Goal: Task Accomplishment & Management: Manage account settings

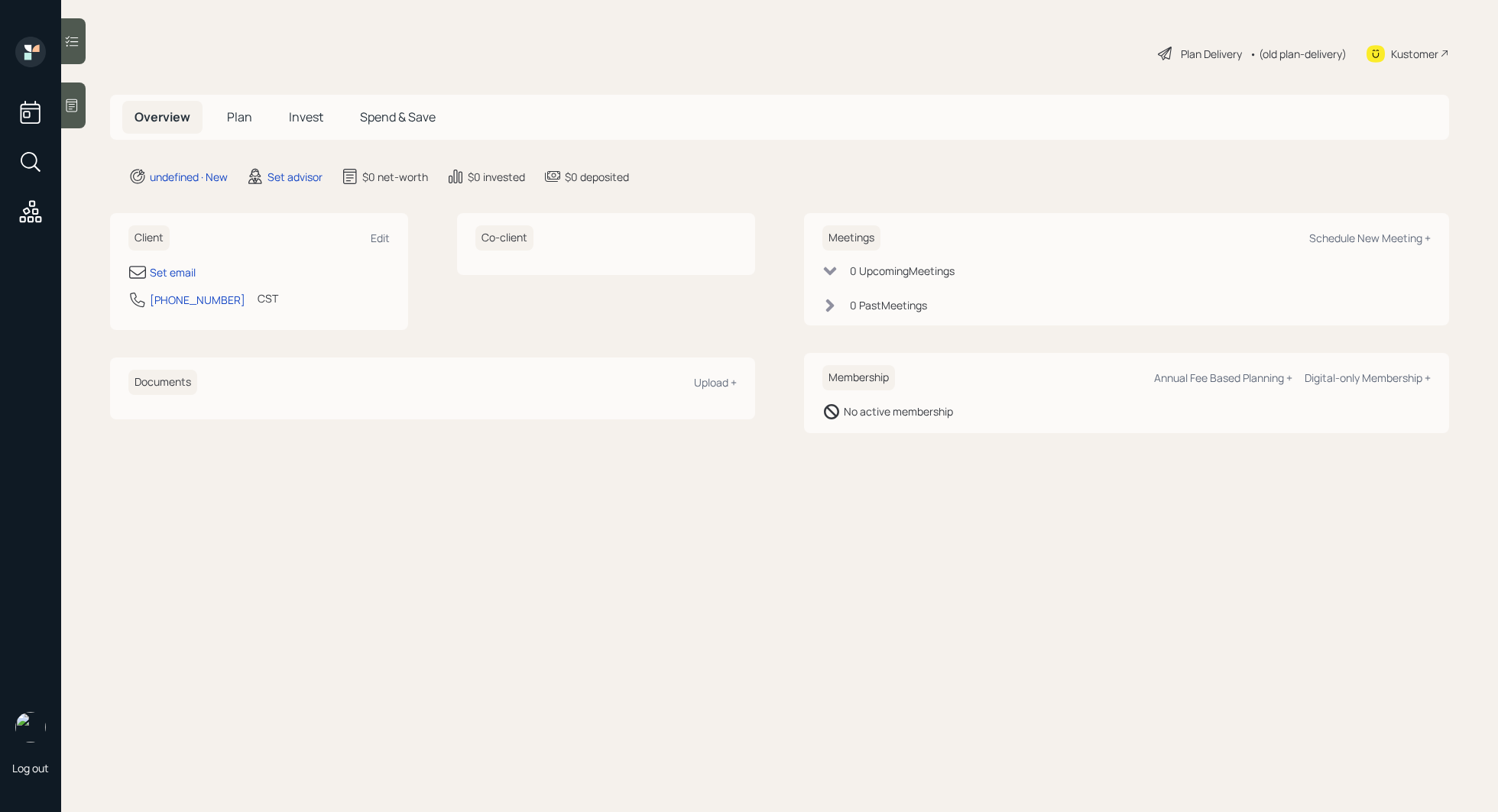
click at [71, 97] on div at bounding box center [73, 105] width 24 height 46
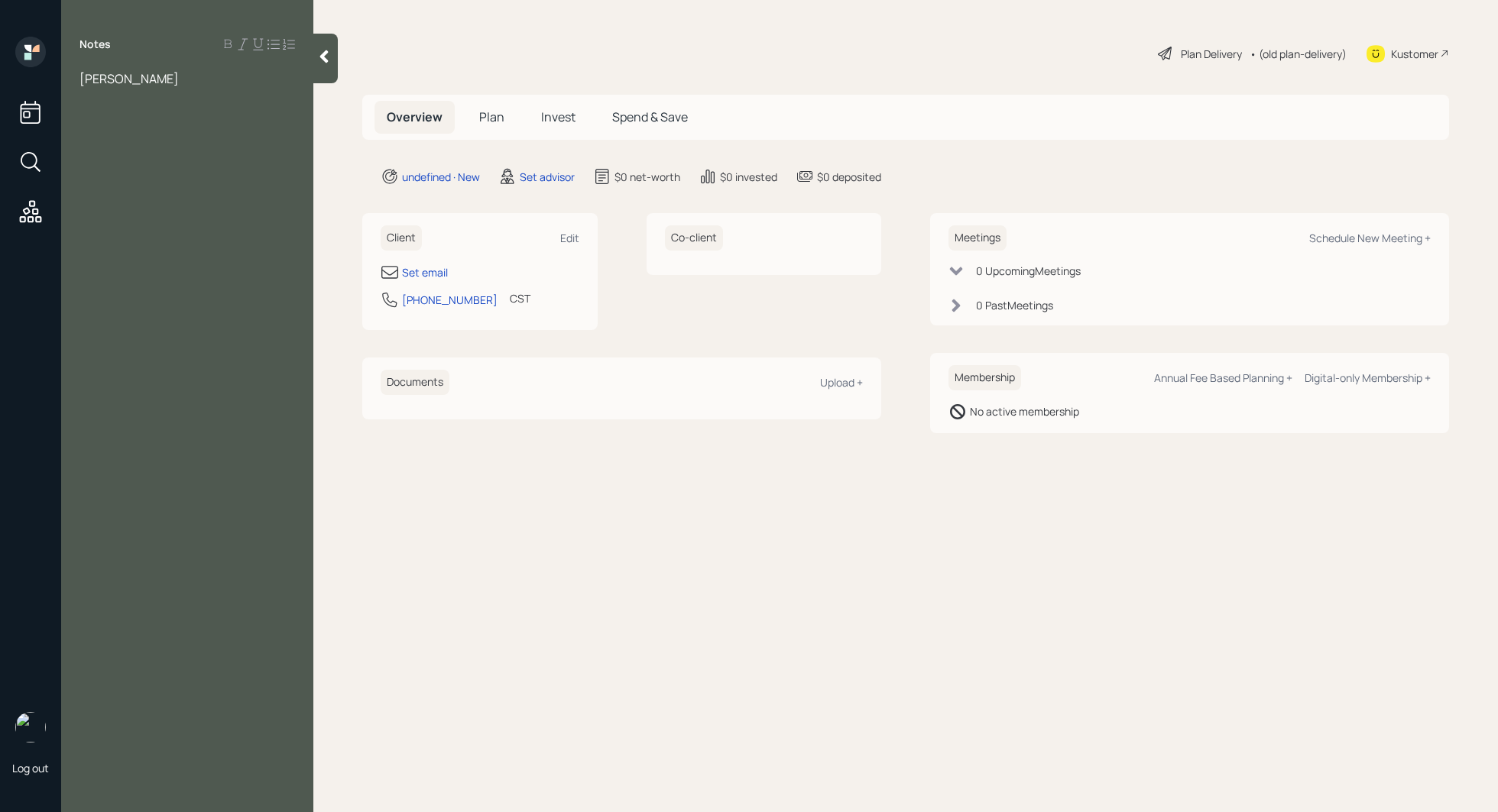
click at [152, 81] on span "[PERSON_NAME]" at bounding box center [128, 79] width 99 height 17
click at [214, 87] on div at bounding box center [187, 96] width 215 height 17
click at [119, 144] on div at bounding box center [187, 146] width 215 height 17
click at [154, 166] on span "currently leabing her current employer" at bounding box center [161, 170] width 165 height 34
click at [296, 165] on div "[PERSON_NAME] how to maximize her retirement accounts looking to retire [DATE] …" at bounding box center [187, 154] width 252 height 168
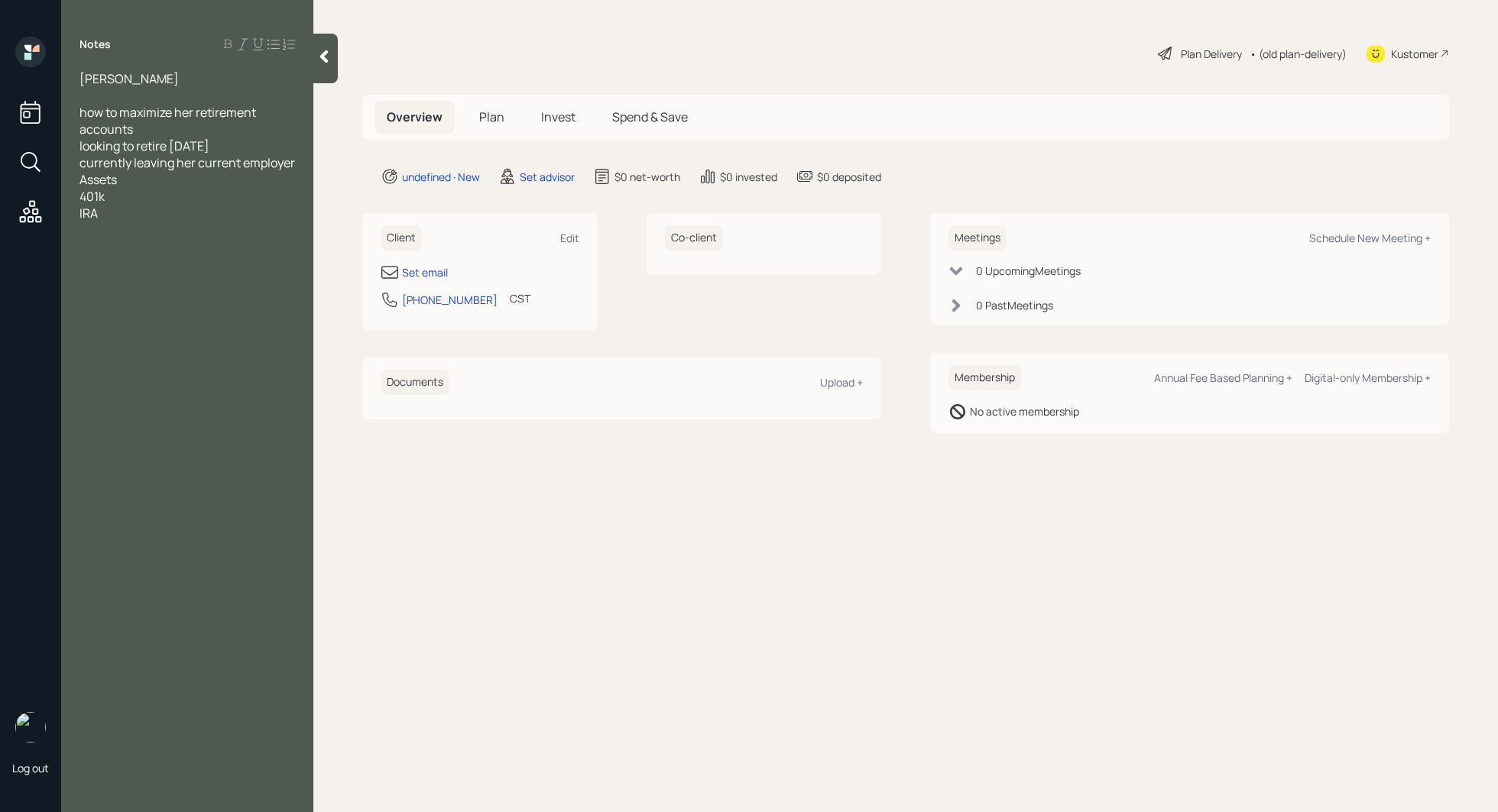
click at [291, 164] on span "currently leaving her current employer" at bounding box center [187, 163] width 215 height 17
click at [196, 149] on span "looking to retire [DATE]" at bounding box center [144, 146] width 130 height 17
click at [236, 188] on div "Assets" at bounding box center [187, 196] width 215 height 17
click at [234, 184] on div "what to do with the 401k" at bounding box center [187, 180] width 215 height 17
click at [124, 265] on div "401k" at bounding box center [187, 263] width 215 height 17
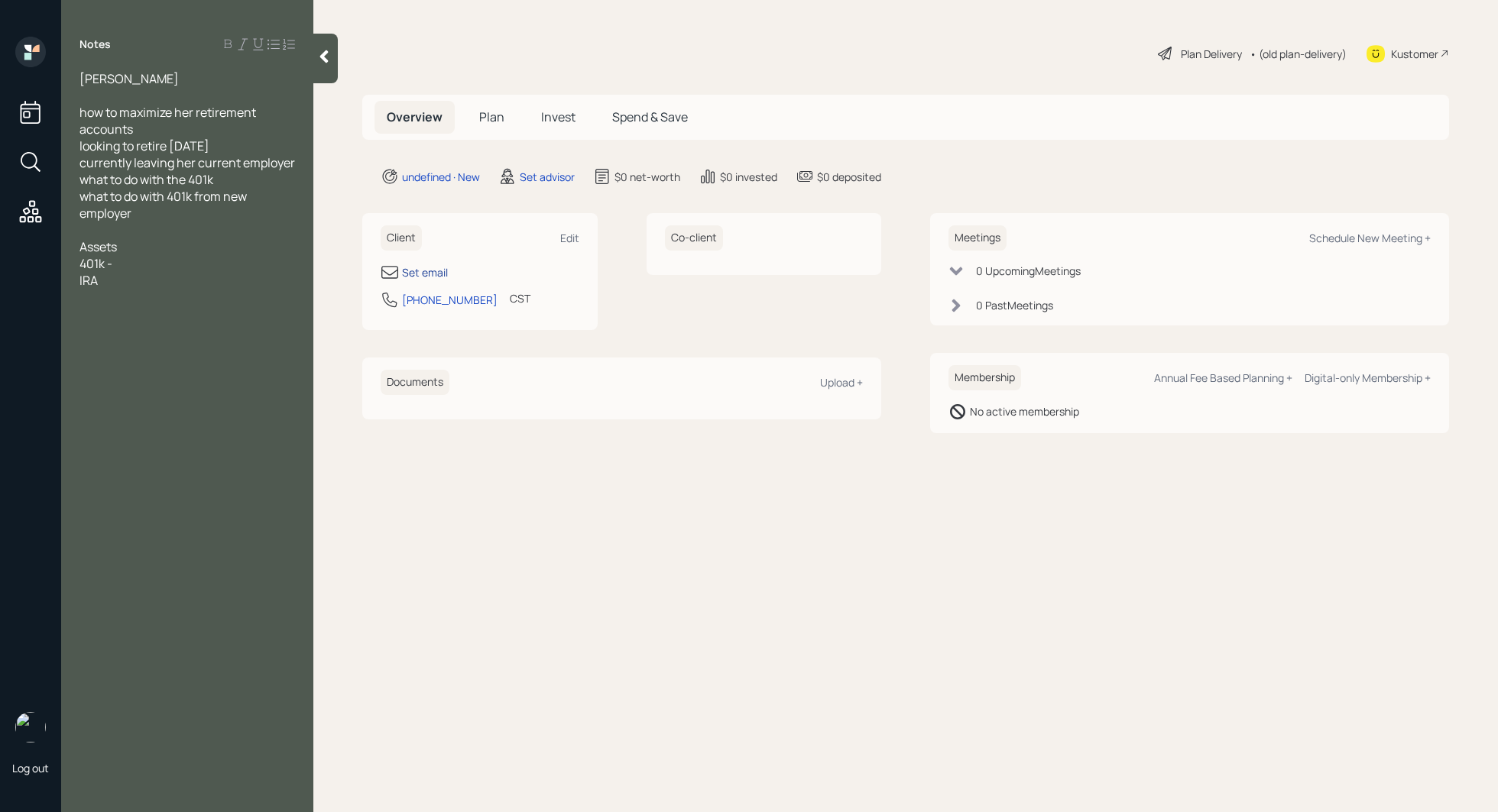
click at [440, 271] on div "Set email" at bounding box center [425, 272] width 46 height 16
select select "America/[GEOGRAPHIC_DATA]"
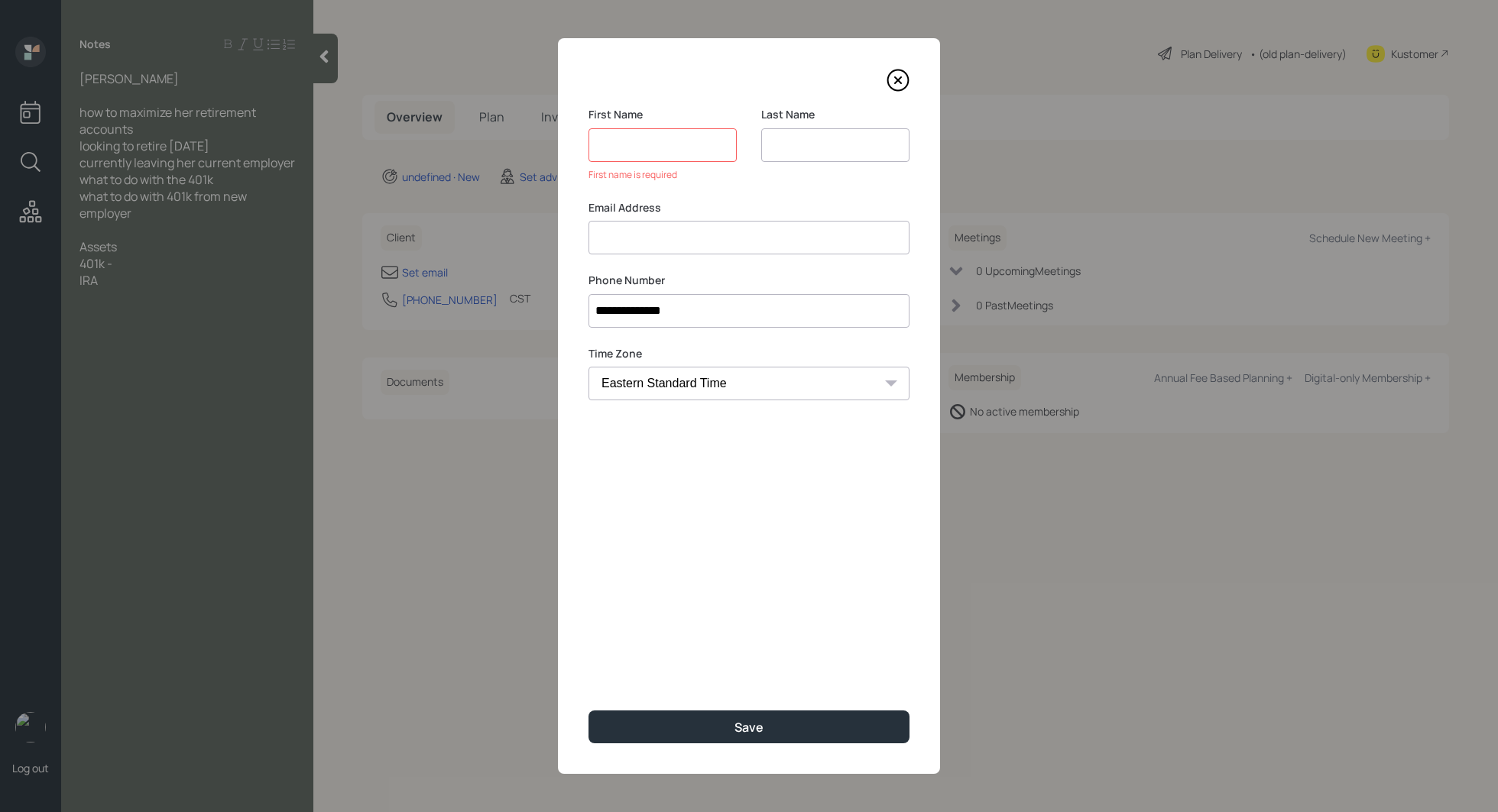
click at [605, 223] on input at bounding box center [749, 237] width 321 height 34
click at [616, 149] on input at bounding box center [662, 145] width 148 height 34
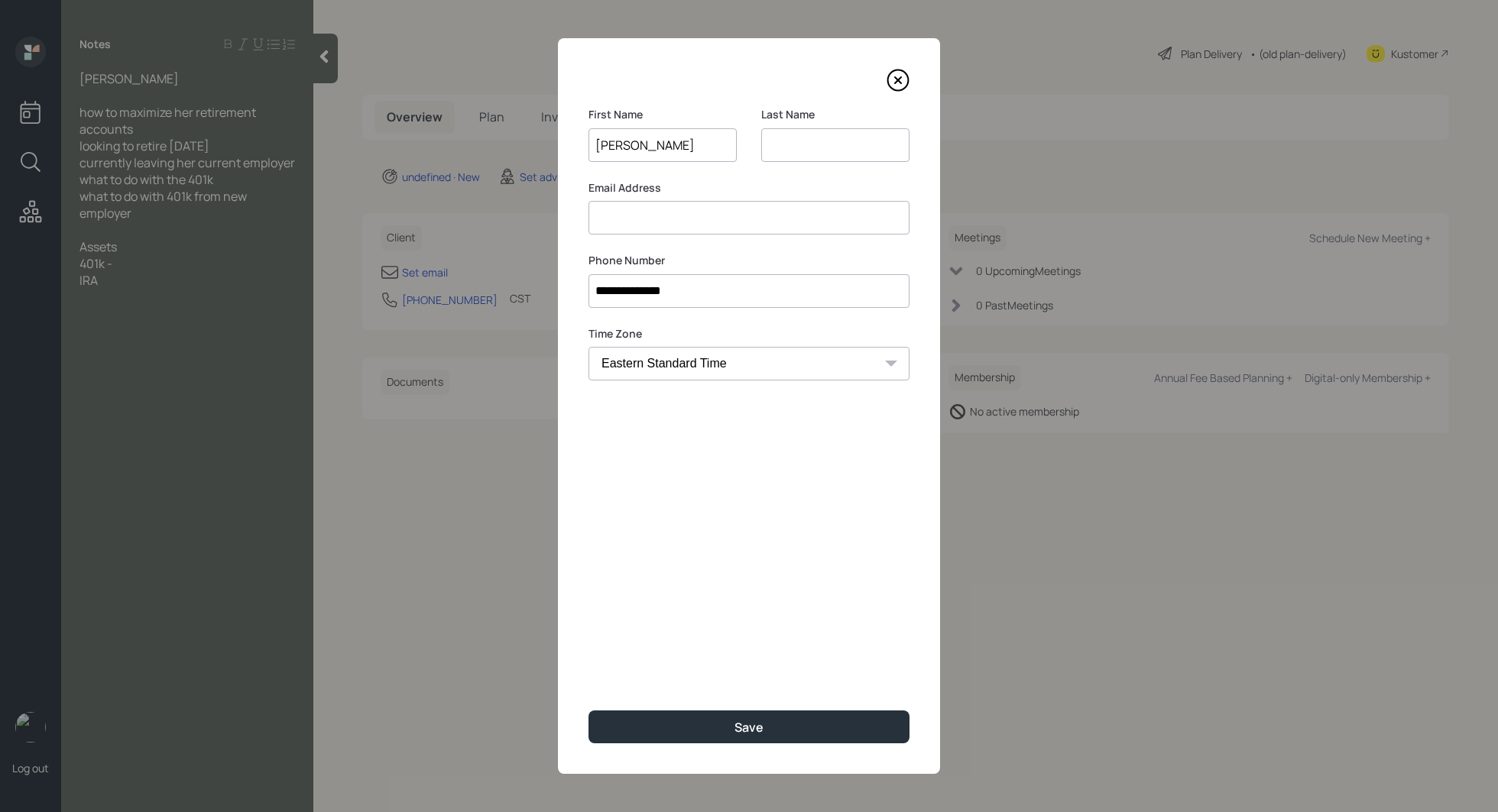
type input "[PERSON_NAME]"
click at [632, 223] on input at bounding box center [749, 217] width 321 height 34
type input "[EMAIL_ADDRESS][DOMAIN_NAME]"
click at [786, 139] on input at bounding box center [836, 145] width 148 height 34
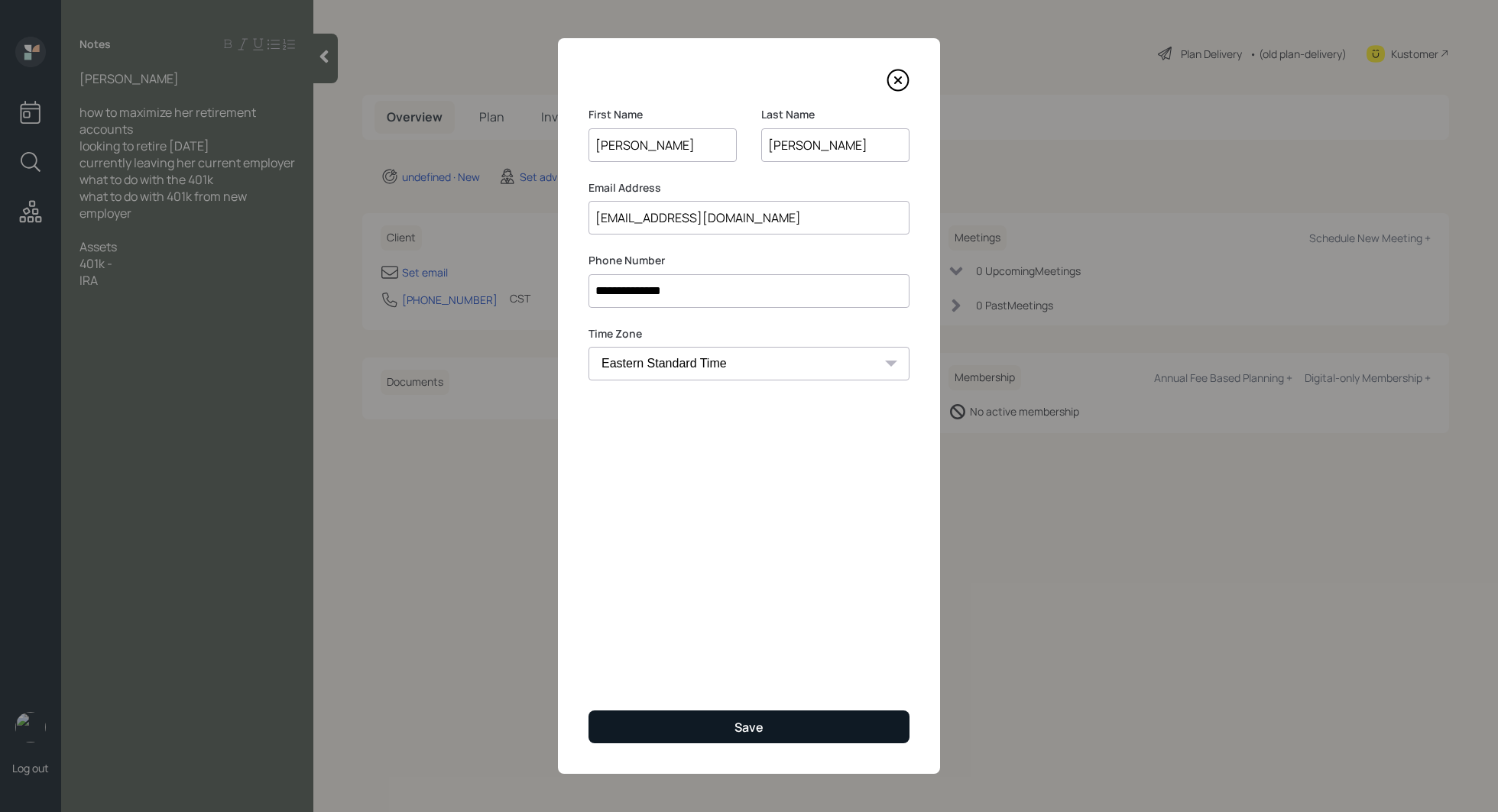
type input "[PERSON_NAME]"
click at [728, 721] on button "Save" at bounding box center [749, 727] width 321 height 33
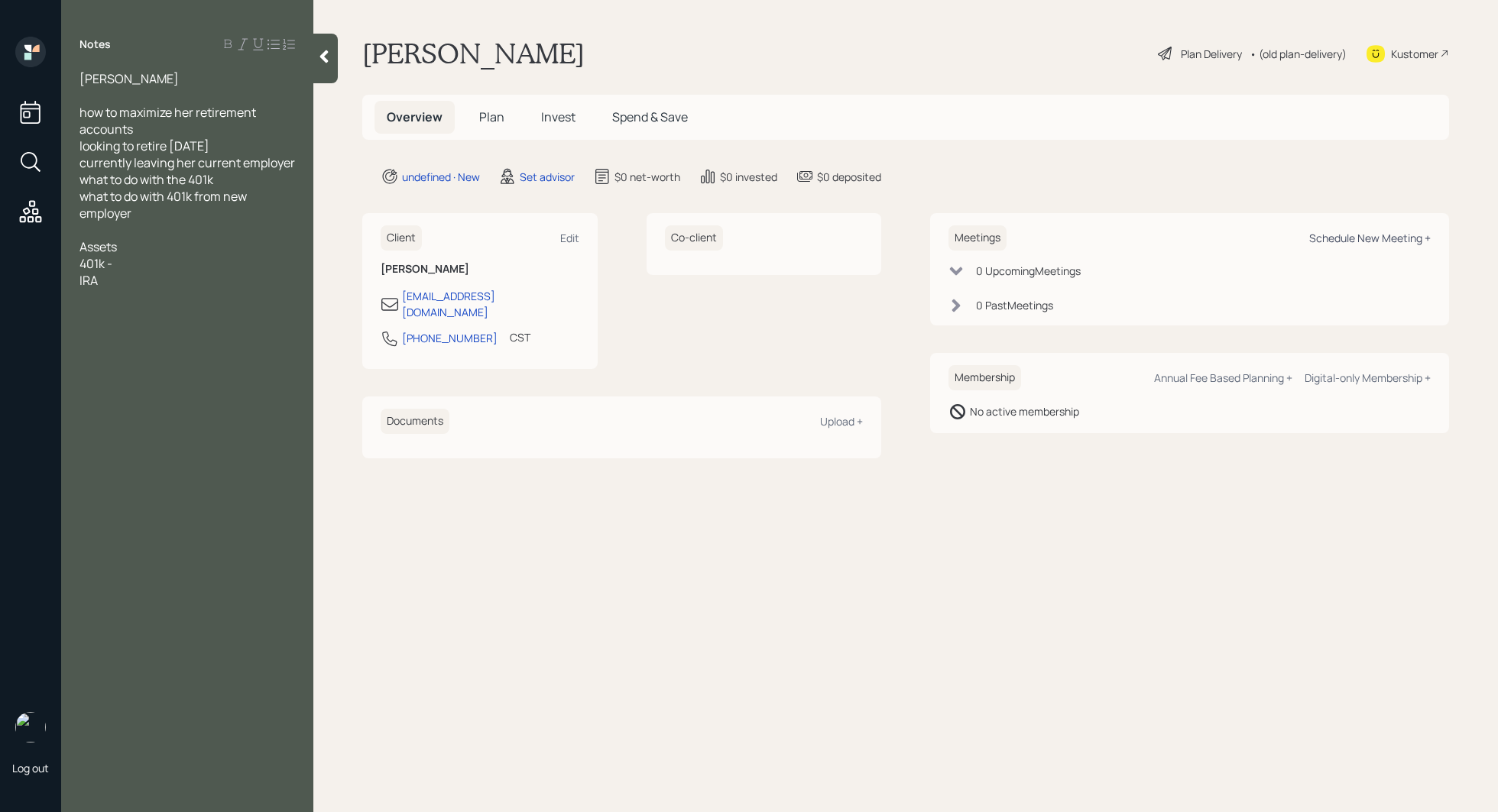
click at [1369, 233] on div "Schedule New Meeting +" at bounding box center [1370, 238] width 121 height 15
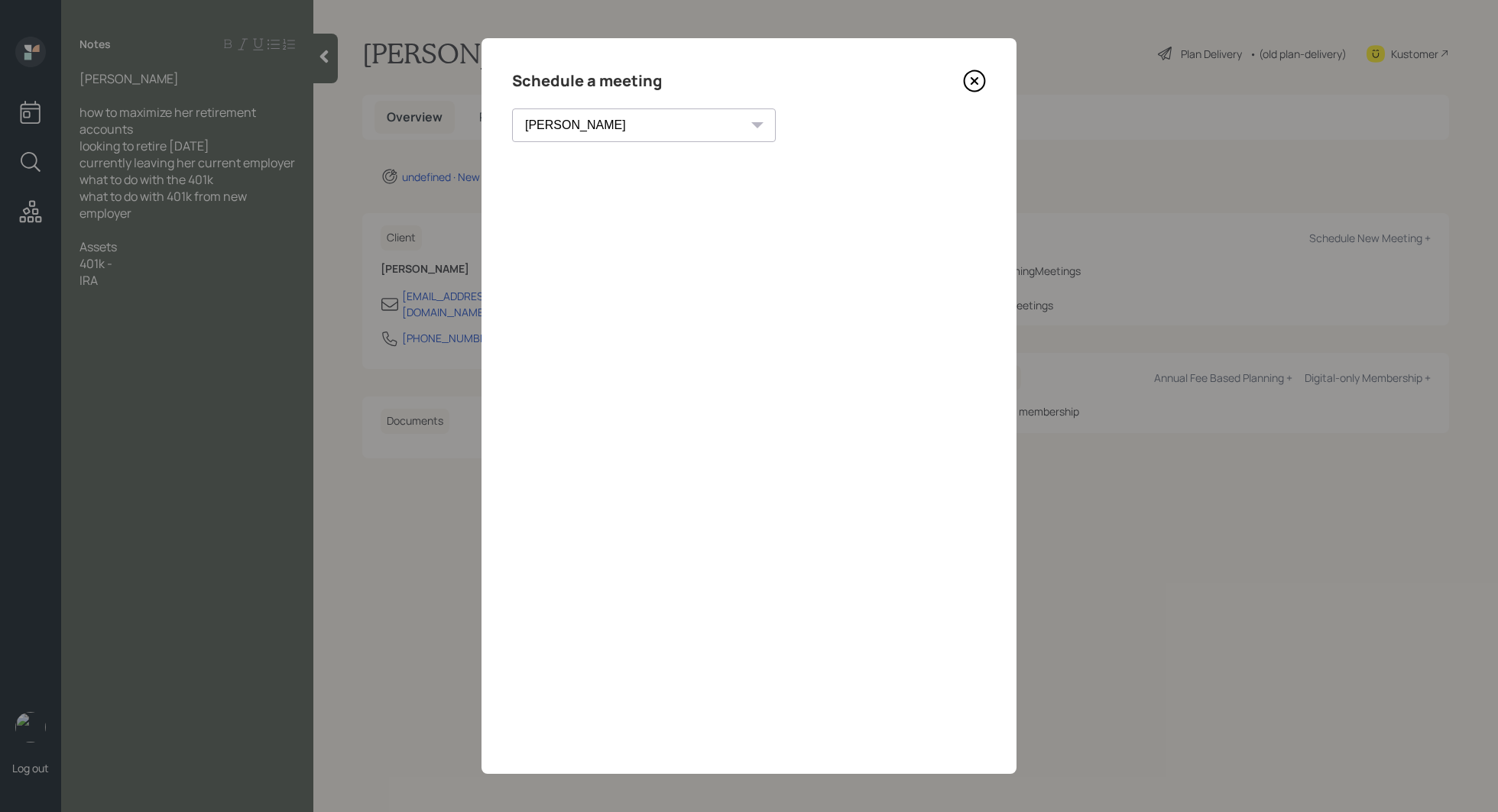
click at [581, 118] on select "[PERSON_NAME] [PERSON_NAME] [PERSON_NAME] [PERSON_NAME] [PERSON_NAME] [PERSON_N…" at bounding box center [643, 125] width 264 height 34
select select "7ee11780-4d8a-424a-8367-23e02165f7ba"
click at [977, 81] on icon at bounding box center [974, 81] width 23 height 23
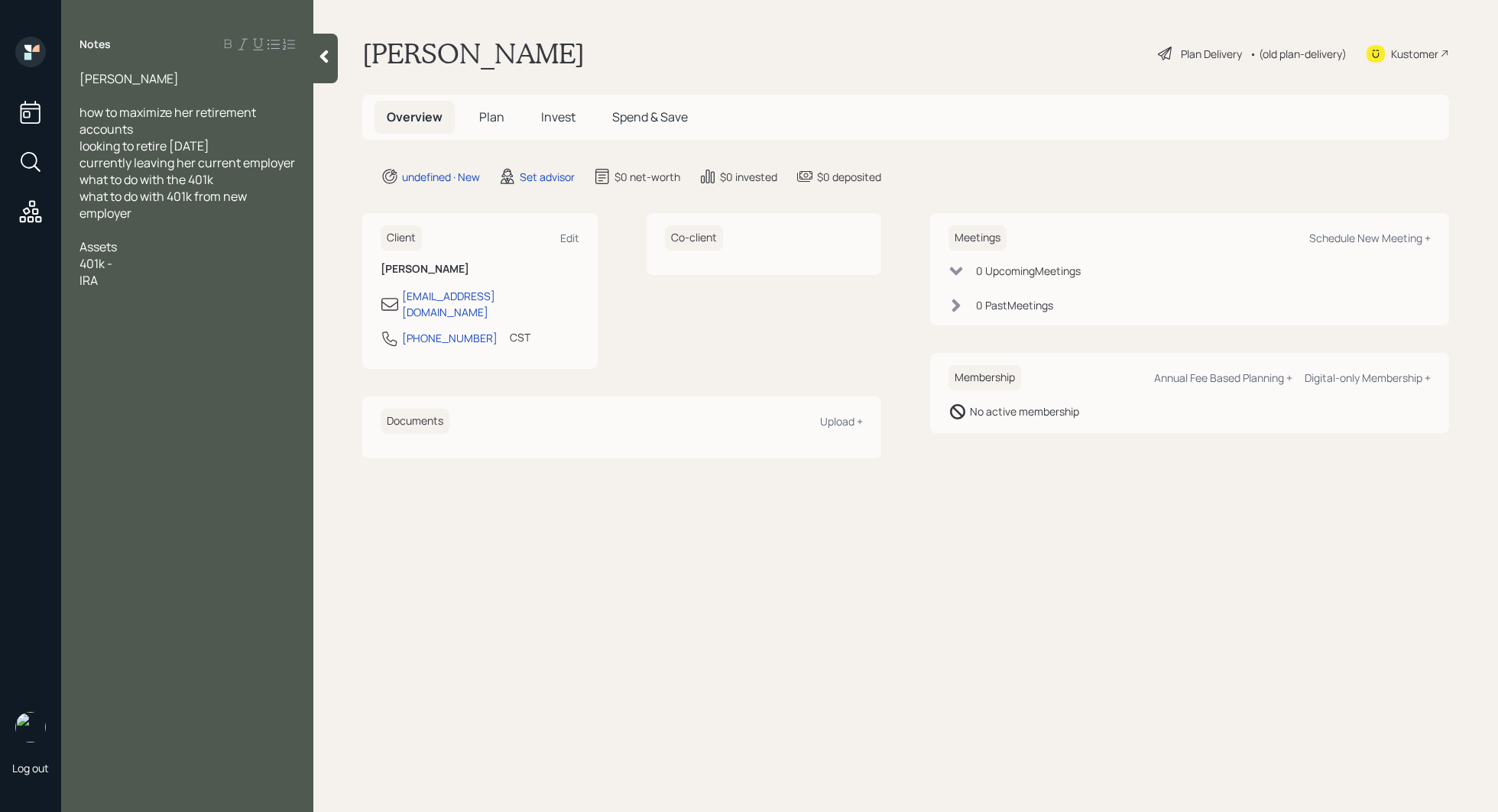
click at [182, 288] on div at bounding box center [187, 297] width 215 height 17
click at [170, 301] on div at bounding box center [187, 297] width 215 height 17
